Goal: Navigation & Orientation: Find specific page/section

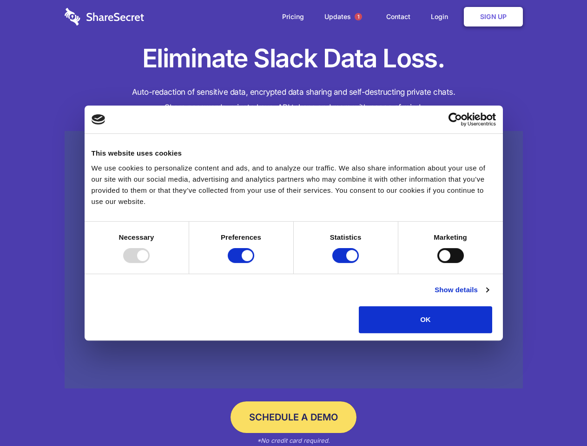
click at [150, 263] on div at bounding box center [136, 255] width 26 height 15
click at [254, 263] on input "Preferences" at bounding box center [241, 255] width 26 height 15
checkbox input "false"
click at [347, 263] on input "Statistics" at bounding box center [345, 255] width 26 height 15
checkbox input "false"
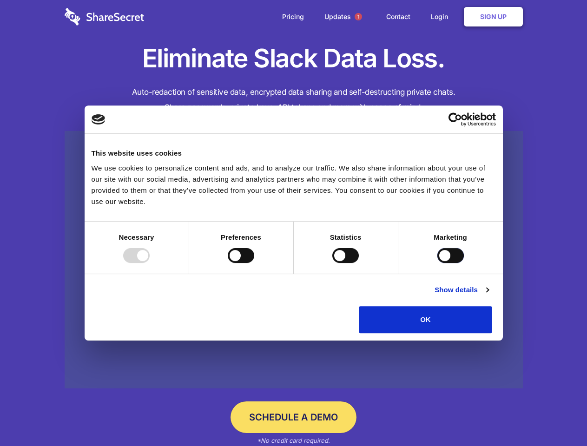
click at [437, 263] on input "Marketing" at bounding box center [450, 255] width 26 height 15
checkbox input "true"
click at [489, 296] on link "Show details" at bounding box center [462, 290] width 54 height 11
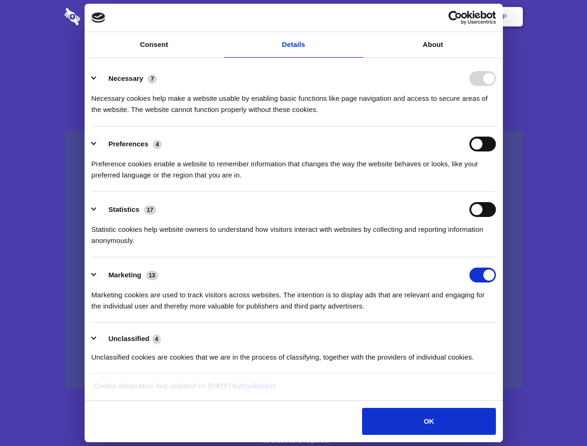
click at [496, 126] on li "Necessary 7 Necessary cookies help make a website usable by enabling basic func…" at bounding box center [294, 94] width 404 height 66
click at [358, 17] on span "1" at bounding box center [358, 16] width 7 height 7
